Goal: Navigation & Orientation: Find specific page/section

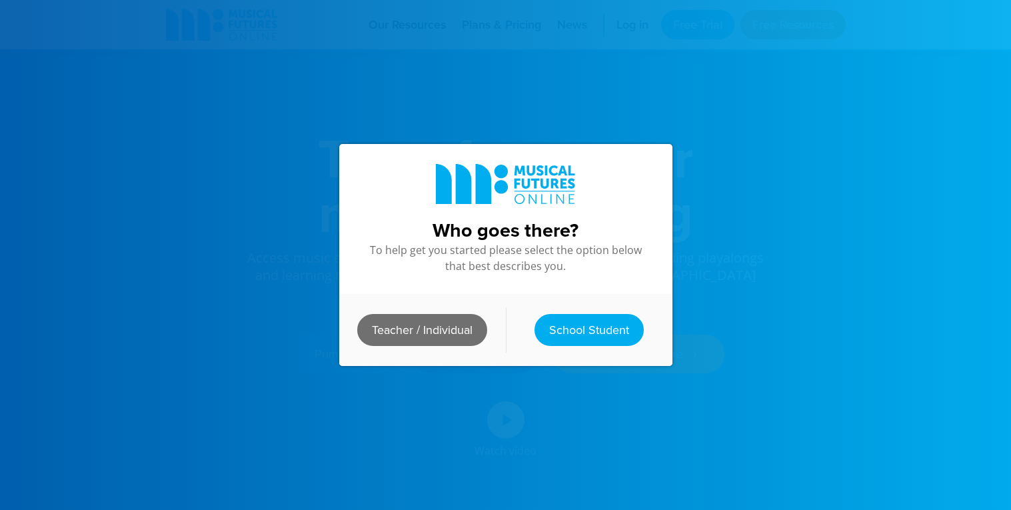
click at [381, 333] on link "Teacher / Individual" at bounding box center [422, 330] width 130 height 32
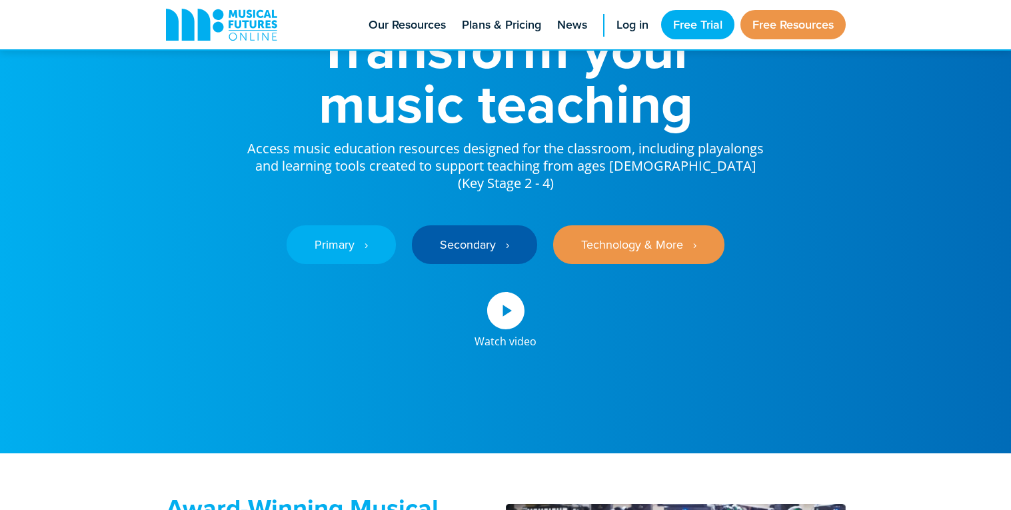
scroll to position [102, 0]
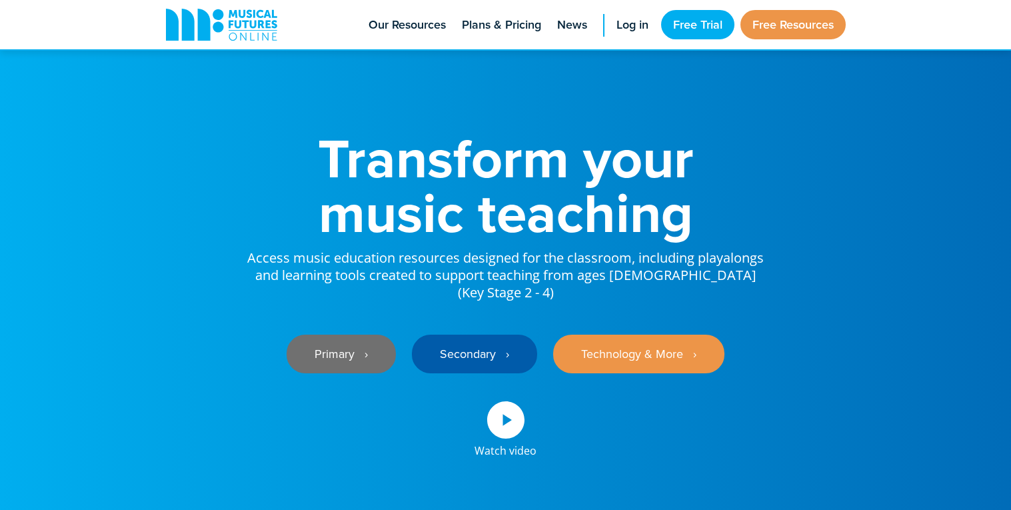
click at [333, 335] on link "Primary ‎‏‏‎ ‎ ›" at bounding box center [341, 354] width 109 height 39
click at [389, 335] on link "Primary ‎‏‏‎ ‎ ›" at bounding box center [341, 354] width 109 height 39
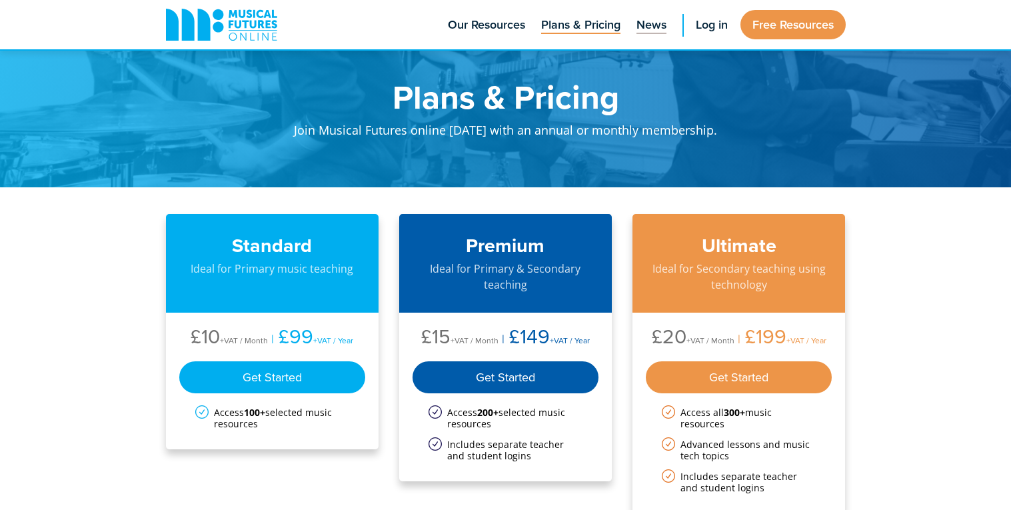
click at [639, 21] on span "News" at bounding box center [652, 25] width 30 height 18
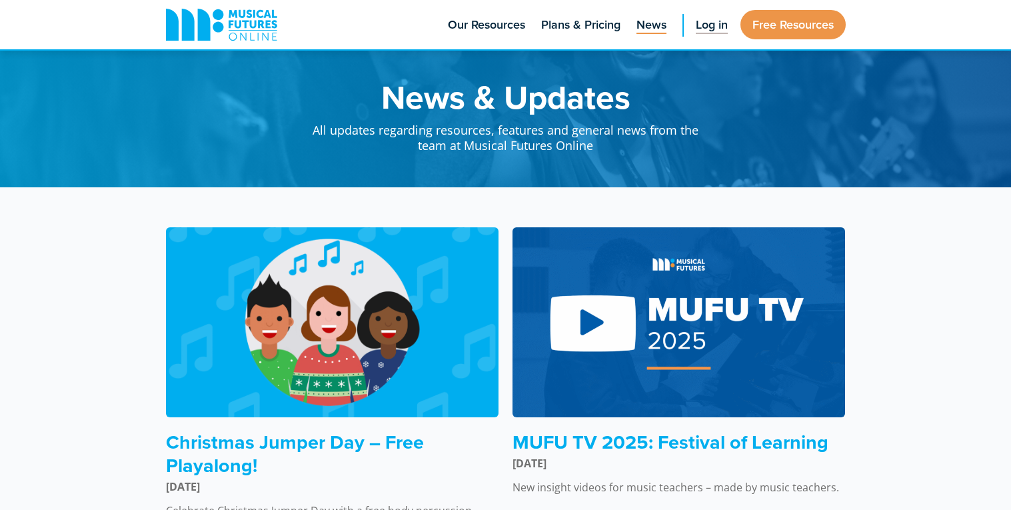
click at [701, 21] on span "Log in" at bounding box center [712, 25] width 32 height 18
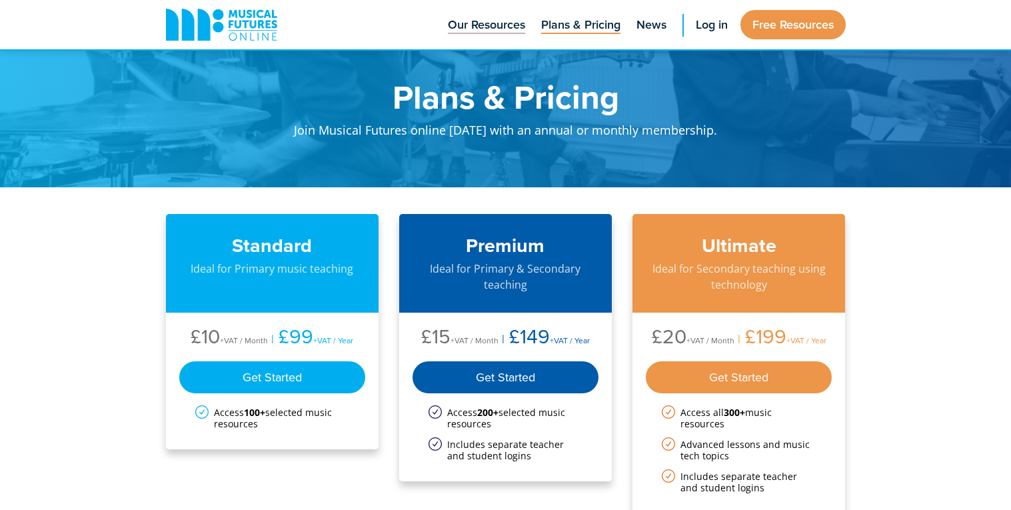
click at [474, 23] on span "Our Resources" at bounding box center [486, 25] width 77 height 18
